Goal: Task Accomplishment & Management: Use online tool/utility

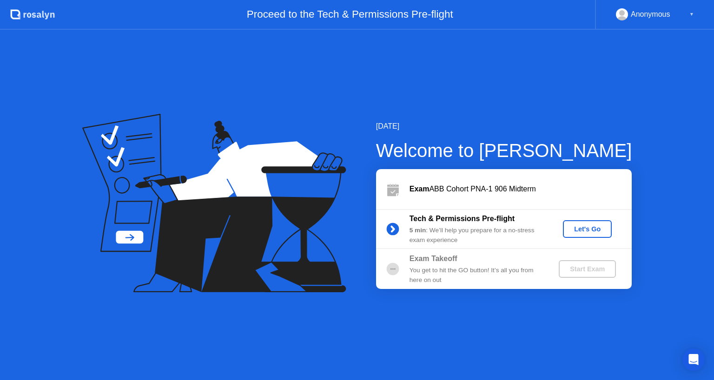
click at [535, 224] on div "Tech & Permissions Pre-flight" at bounding box center [476, 218] width 134 height 11
click at [576, 231] on div "Let's Go" at bounding box center [586, 228] width 41 height 7
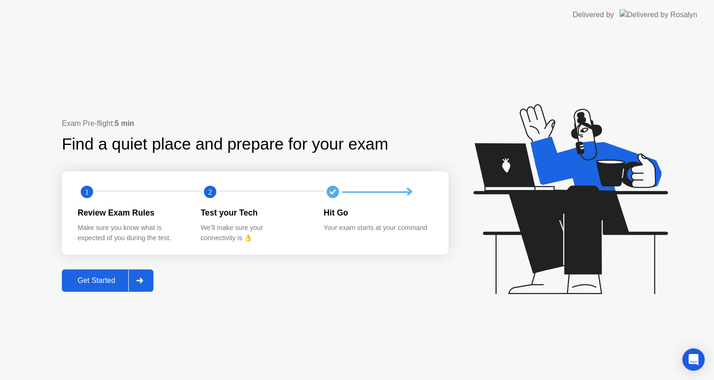
click at [100, 281] on div "Get Started" at bounding box center [97, 281] width 64 height 8
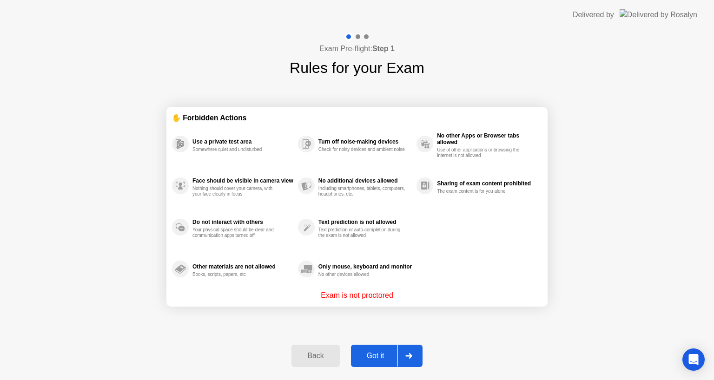
click at [377, 358] on div "Got it" at bounding box center [376, 356] width 44 height 8
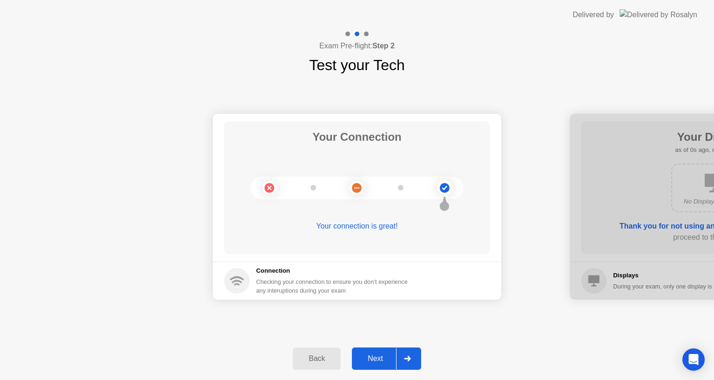
click at [377, 358] on div "Next" at bounding box center [375, 359] width 41 height 8
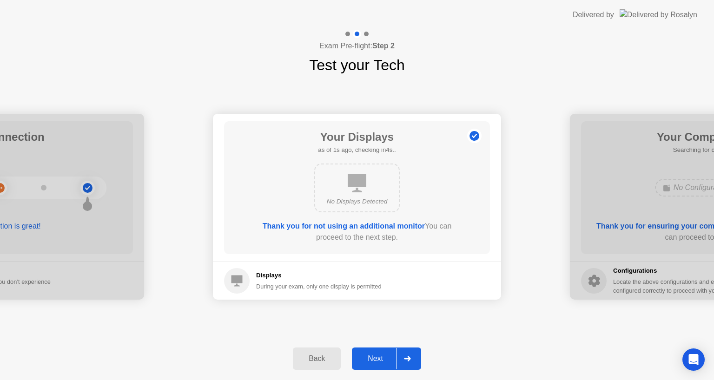
click at [377, 358] on div "Next" at bounding box center [375, 359] width 41 height 8
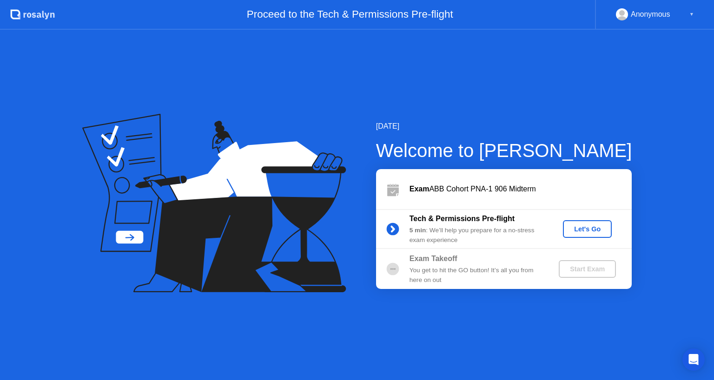
click at [602, 230] on div "Let's Go" at bounding box center [586, 228] width 41 height 7
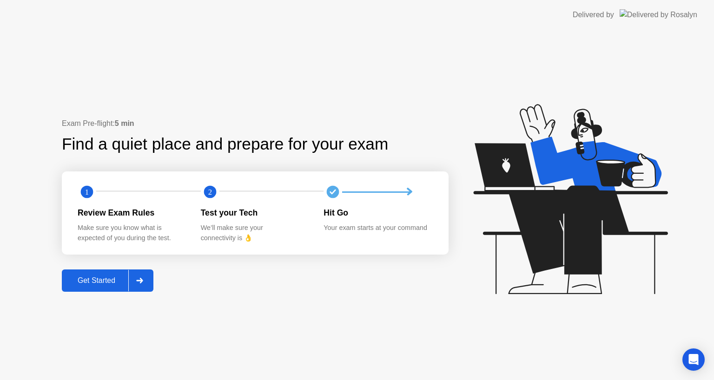
click at [393, 246] on div "1 2 Review Exam Rules Make sure you know what is expected of you during the tes…" at bounding box center [255, 212] width 387 height 83
click at [143, 281] on icon at bounding box center [139, 281] width 7 height 6
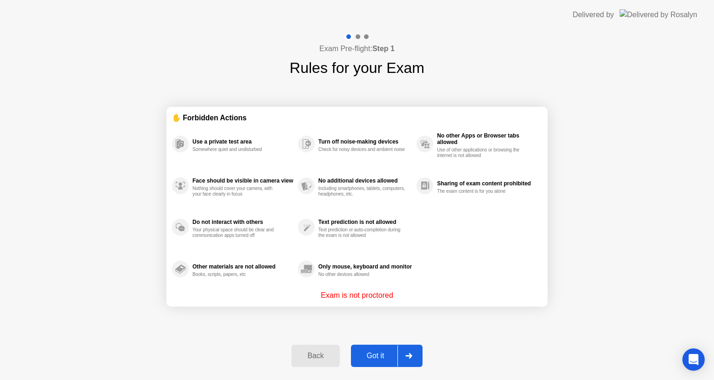
click at [379, 352] on div "Got it" at bounding box center [376, 356] width 44 height 8
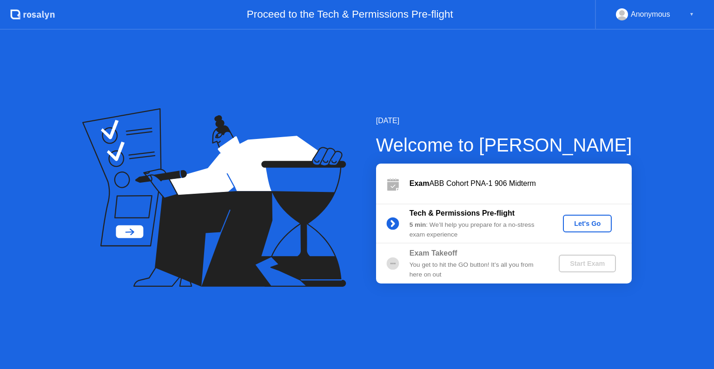
click at [579, 225] on div "Let's Go" at bounding box center [586, 223] width 41 height 7
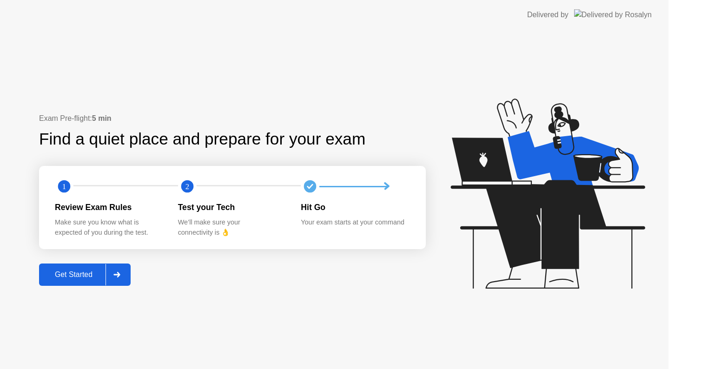
click at [579, 225] on icon at bounding box center [547, 194] width 194 height 190
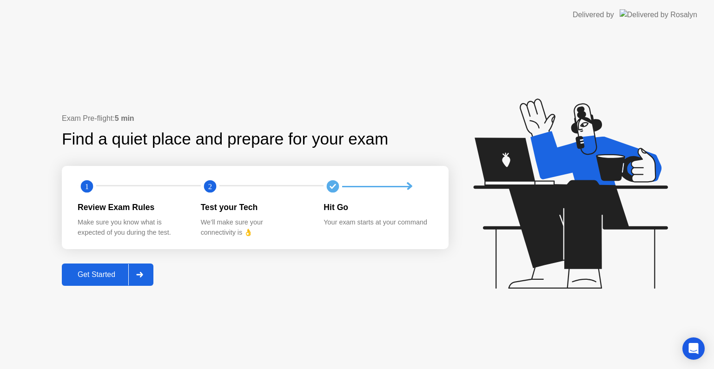
click at [144, 278] on div at bounding box center [139, 274] width 22 height 21
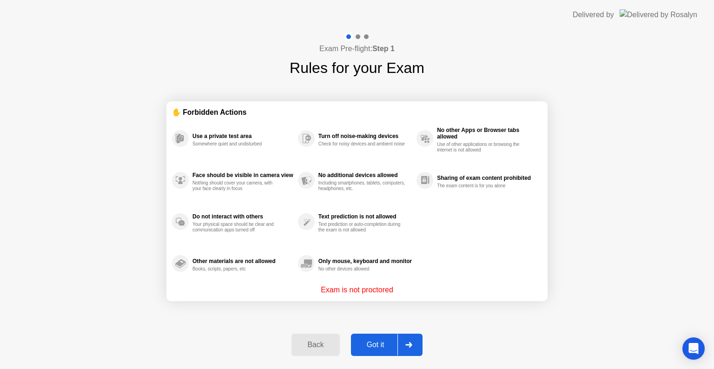
click at [378, 348] on div "Got it" at bounding box center [376, 345] width 44 height 8
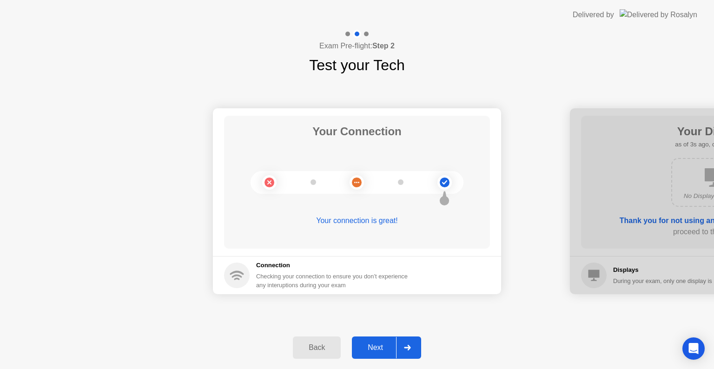
click at [378, 348] on div "Next" at bounding box center [375, 347] width 41 height 8
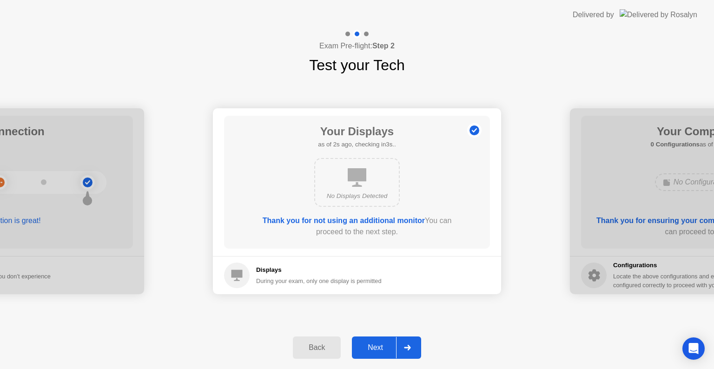
click at [378, 348] on div "Next" at bounding box center [375, 347] width 41 height 8
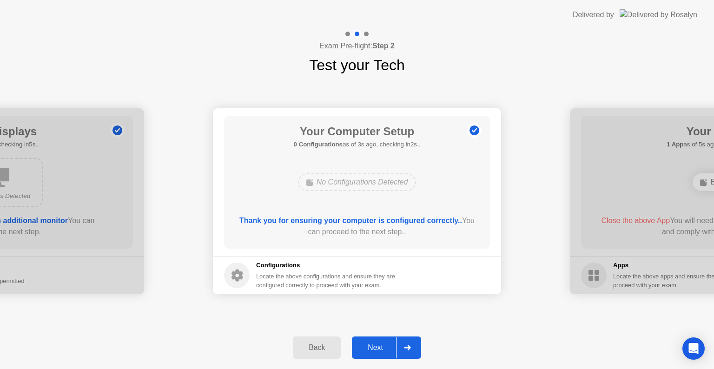
click at [378, 348] on div "Next" at bounding box center [375, 347] width 41 height 8
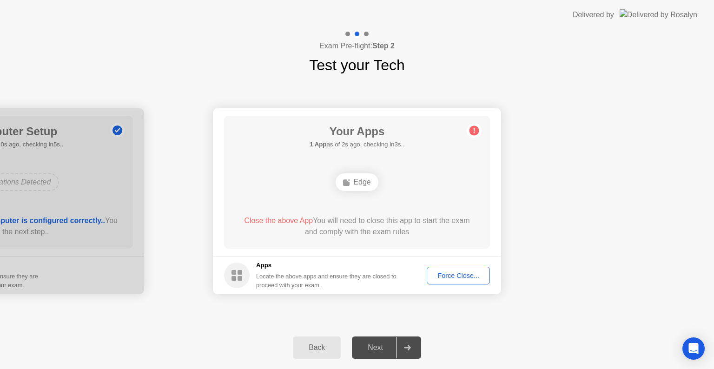
click at [453, 273] on div "Force Close..." at bounding box center [458, 275] width 57 height 7
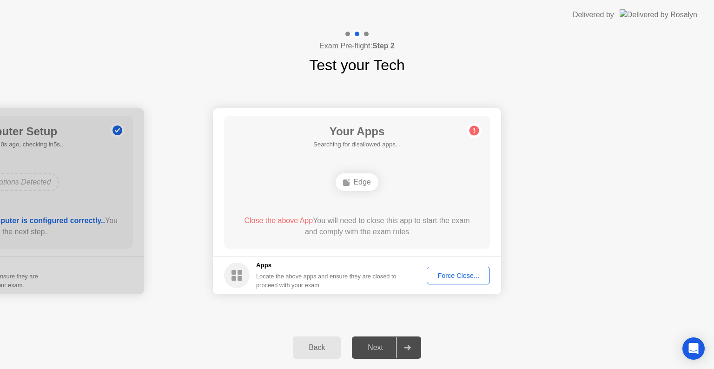
click at [362, 185] on div "Edge" at bounding box center [357, 182] width 42 height 18
click at [451, 282] on button "Force Close..." at bounding box center [458, 276] width 63 height 18
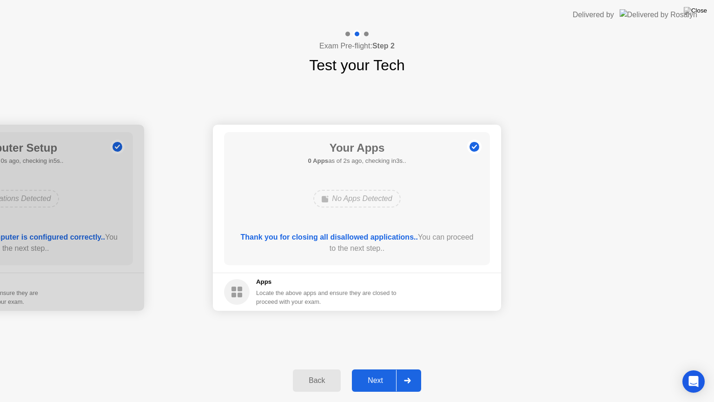
click at [377, 369] on div "Next" at bounding box center [375, 380] width 41 height 8
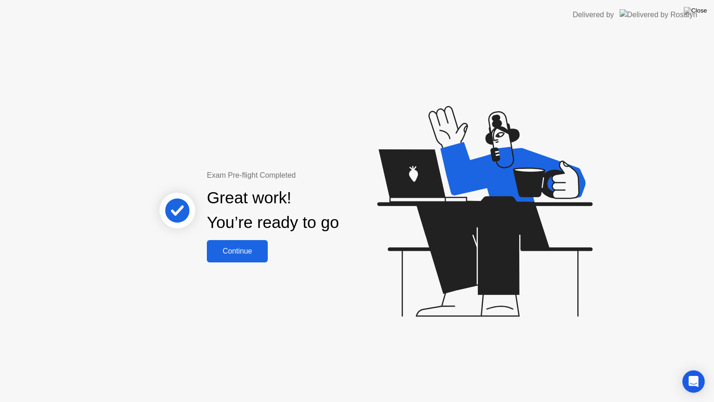
click at [243, 250] on div "Continue" at bounding box center [237, 251] width 55 height 8
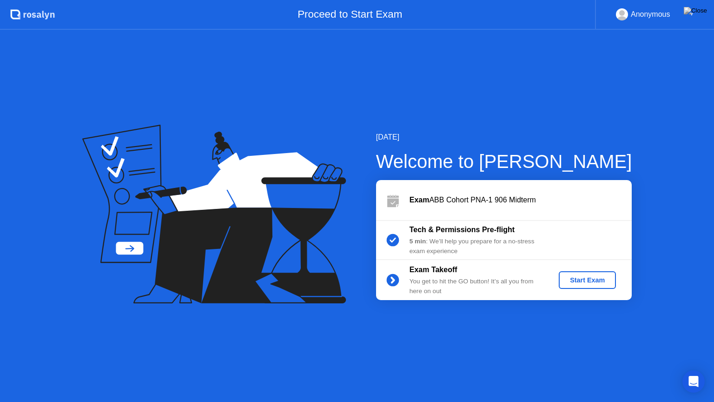
click at [574, 279] on div "Start Exam" at bounding box center [587, 279] width 50 height 7
